Goal: Find specific page/section: Find specific page/section

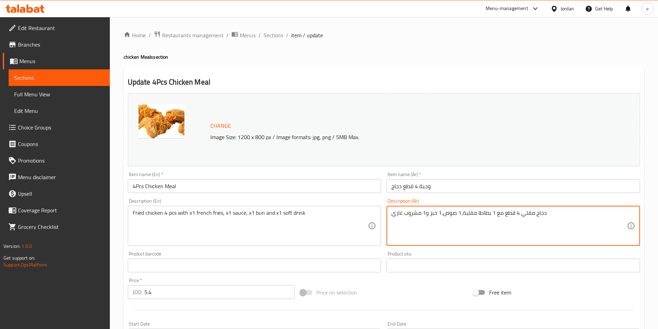
click at [175, 30] on div "Home / Restaurants management / Menus / Sections / item / update chicken Meals …" at bounding box center [384, 320] width 548 height 606
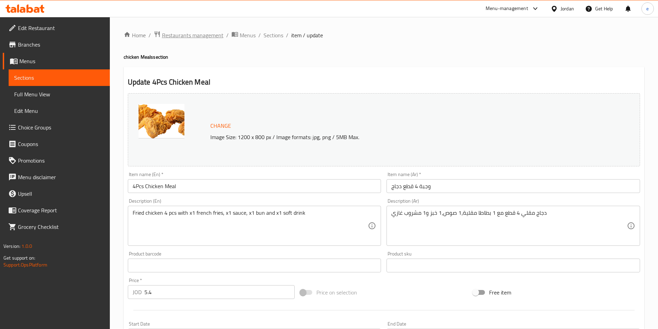
click at [173, 31] on span "Restaurants management" at bounding box center [192, 35] width 61 height 8
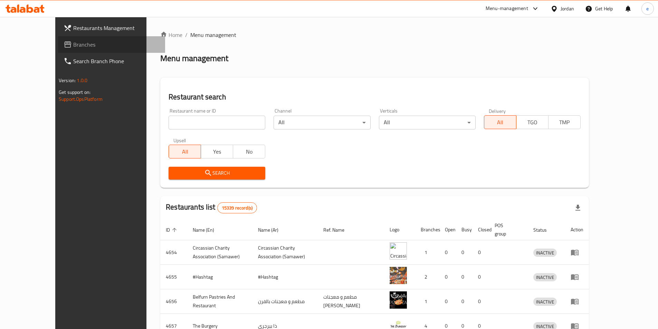
click at [58, 52] on link "Branches" at bounding box center [111, 44] width 107 height 17
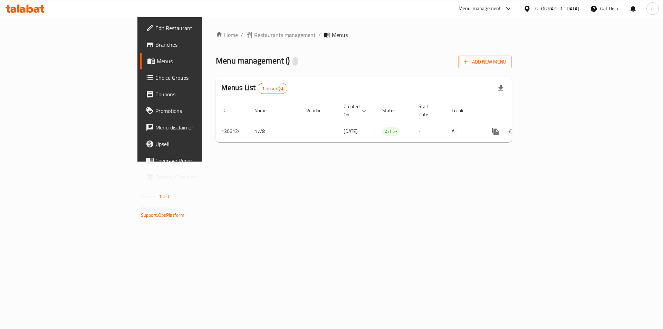
click at [155, 81] on span "Choice Groups" at bounding box center [198, 78] width 87 height 8
